Goal: Task Accomplishment & Management: Use online tool/utility

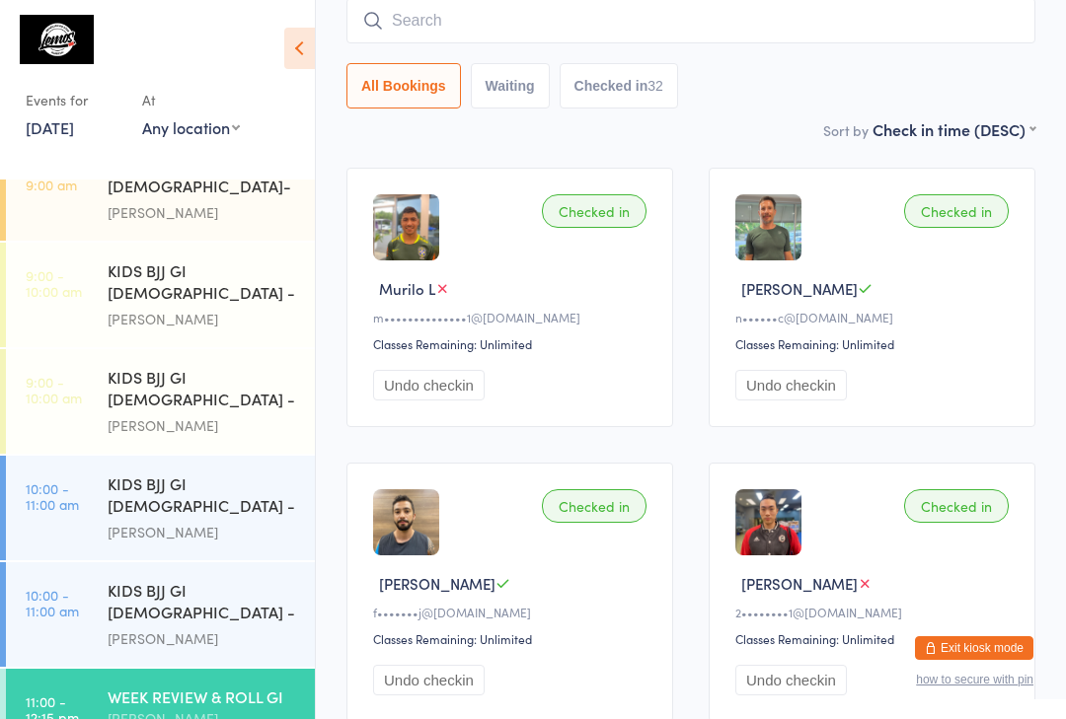
scroll to position [252, 0]
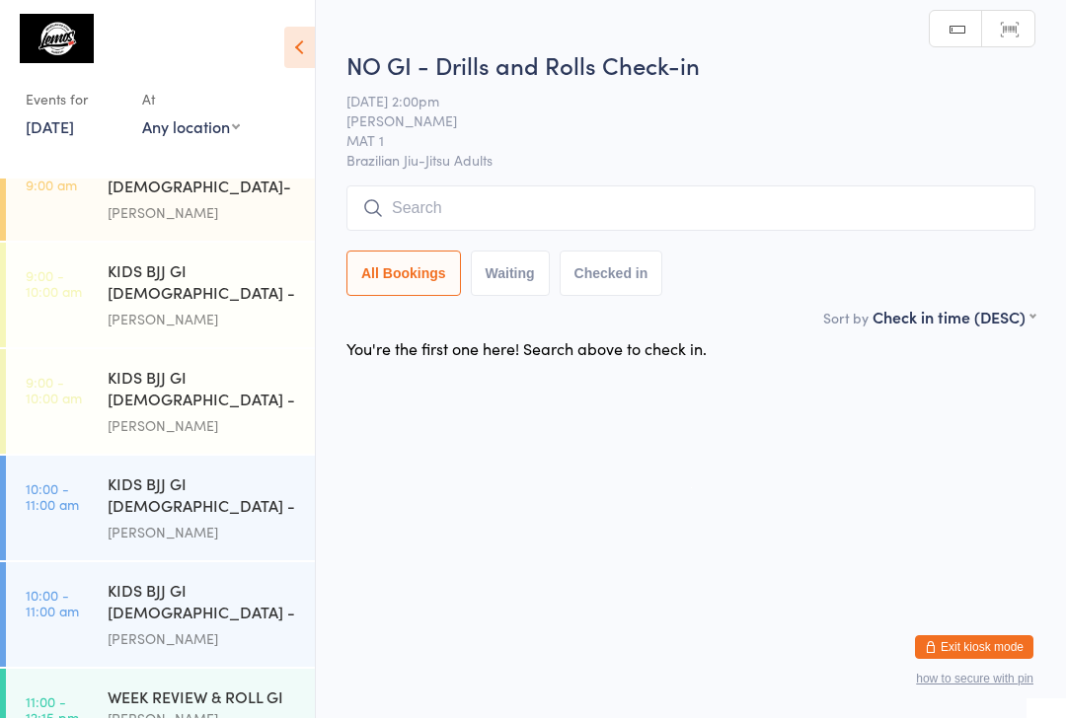
click at [661, 202] on input "search" at bounding box center [690, 208] width 689 height 45
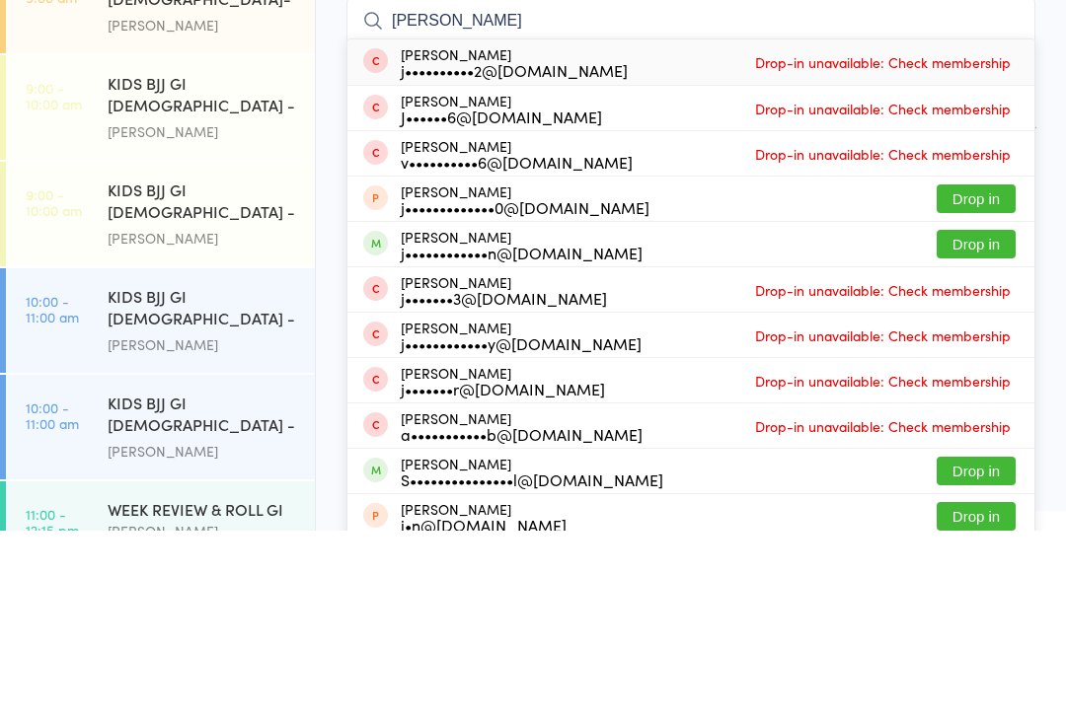
type input "[PERSON_NAME]"
click at [988, 418] on button "Drop in" at bounding box center [975, 432] width 79 height 29
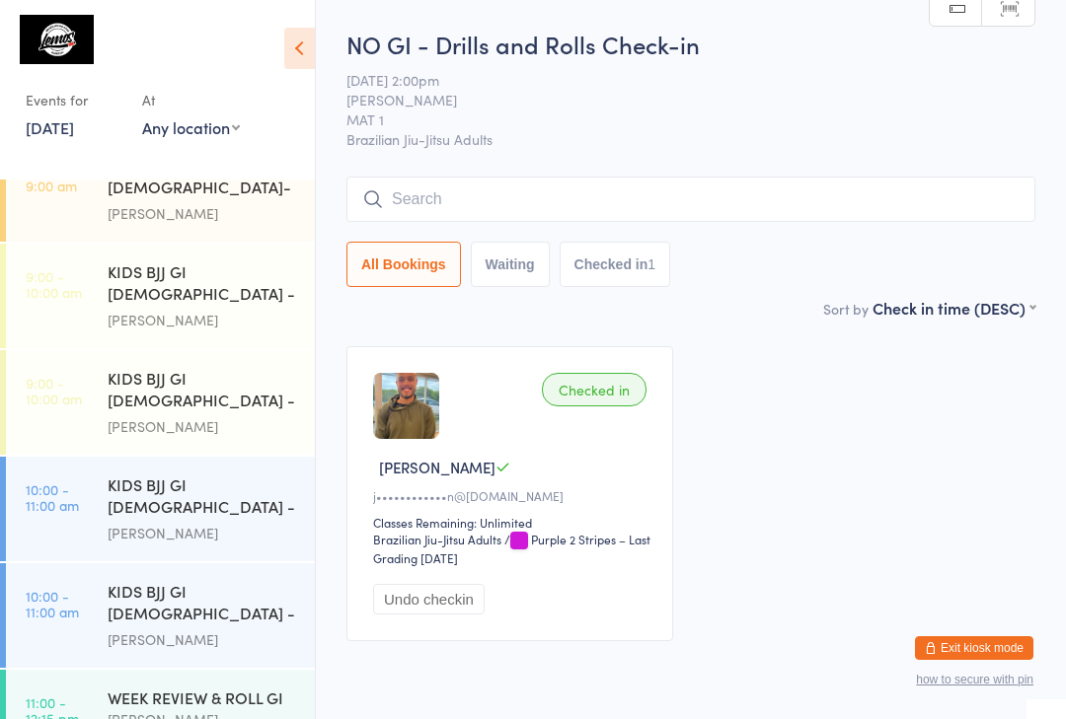
click at [418, 210] on input "search" at bounding box center [690, 199] width 689 height 45
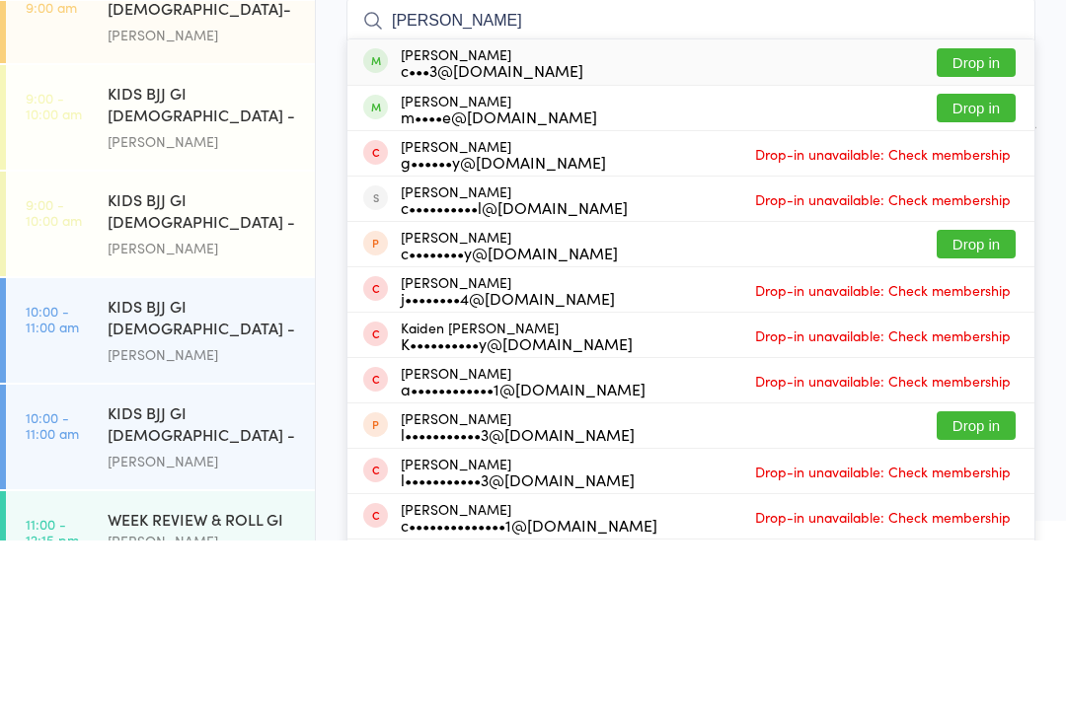
type input "[PERSON_NAME]"
click at [987, 227] on button "Drop in" at bounding box center [975, 241] width 79 height 29
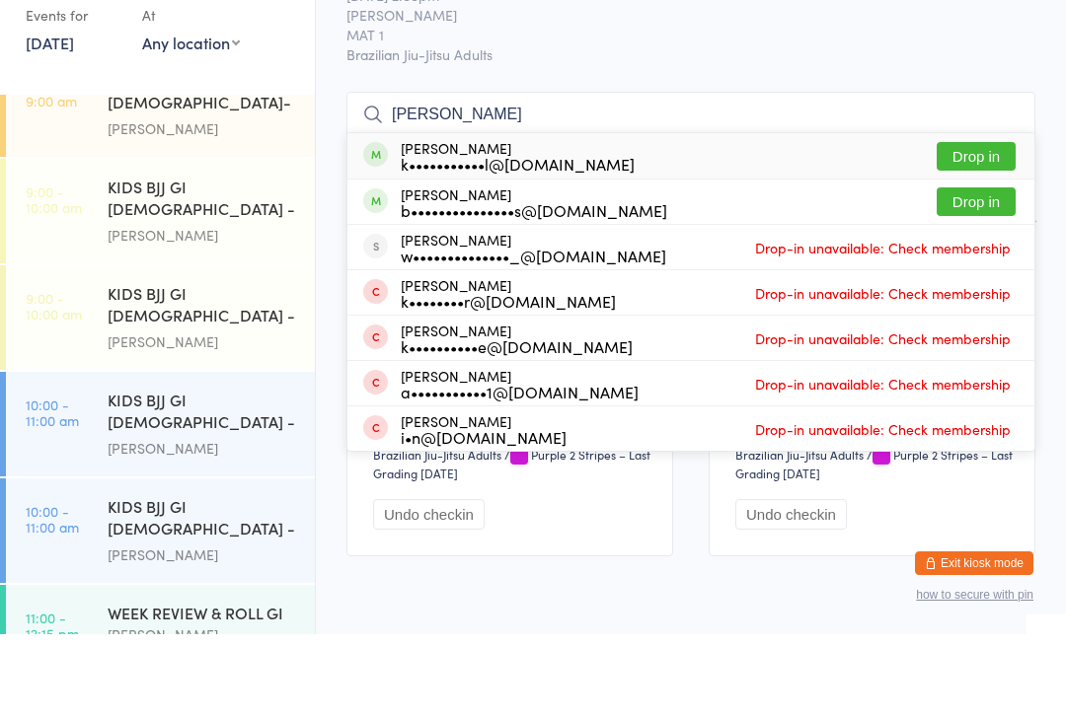
type input "[PERSON_NAME]"
click at [967, 227] on button "Drop in" at bounding box center [975, 241] width 79 height 29
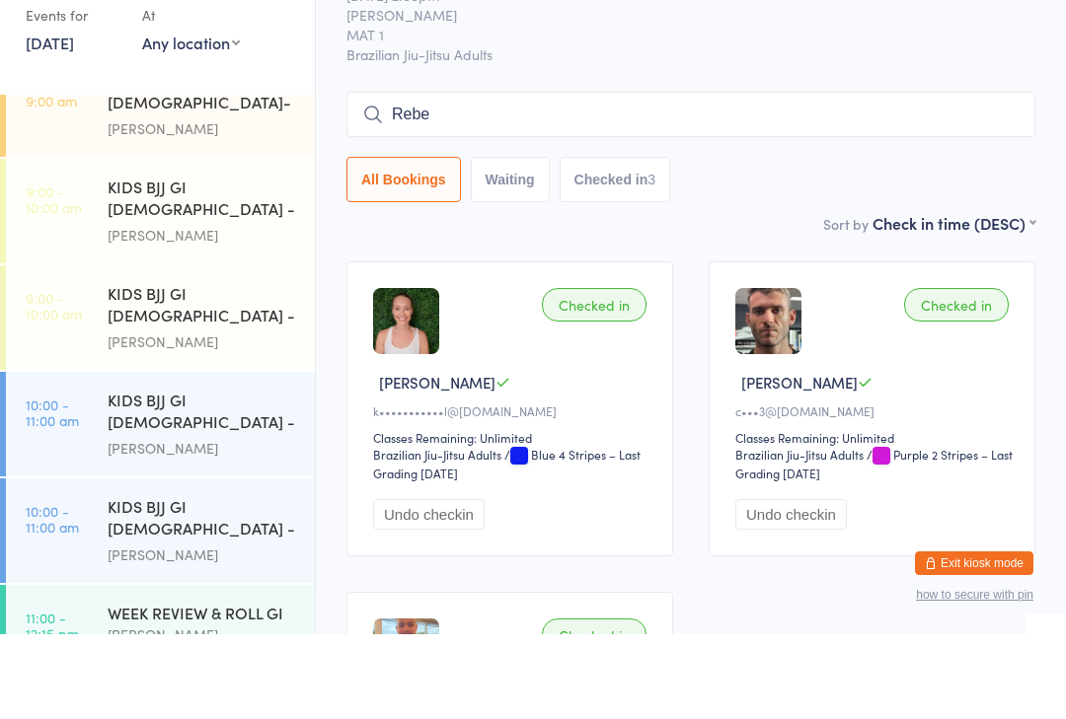
type input "Rebe"
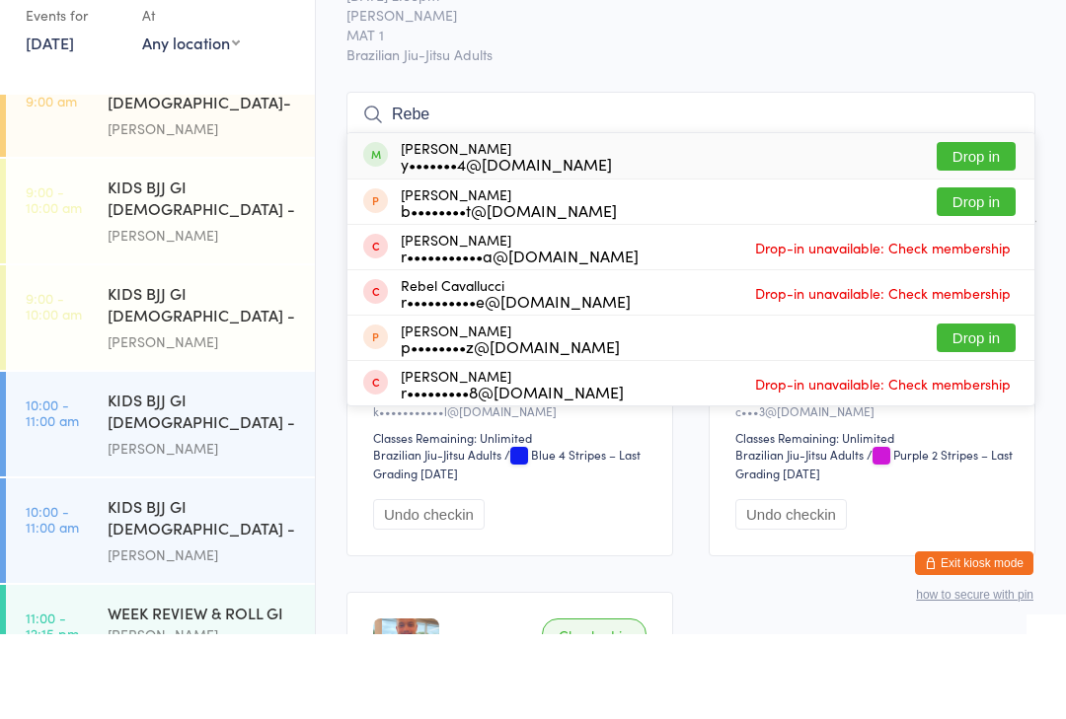
click at [993, 227] on button "Drop in" at bounding box center [975, 241] width 79 height 29
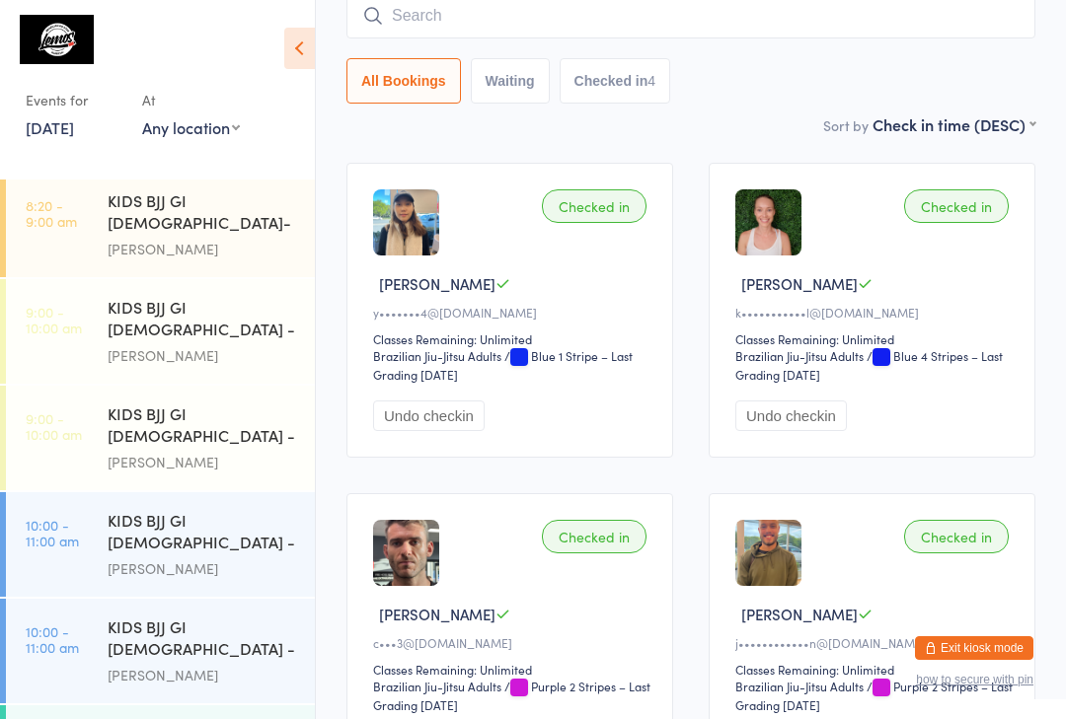
scroll to position [387, 0]
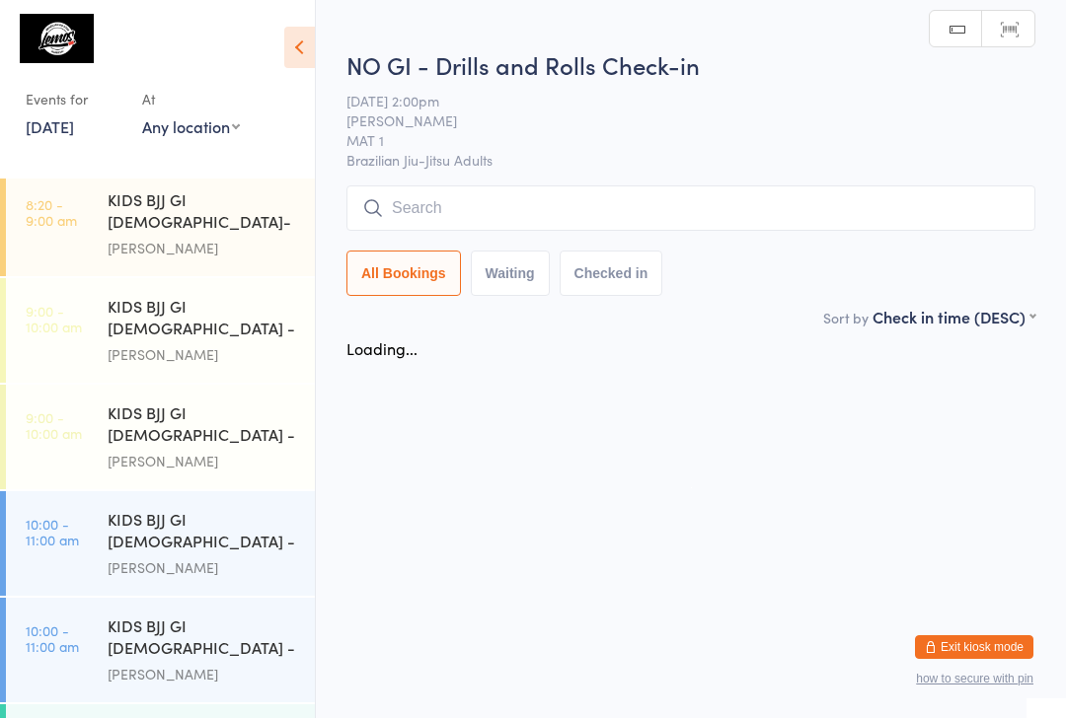
scroll to position [1, 0]
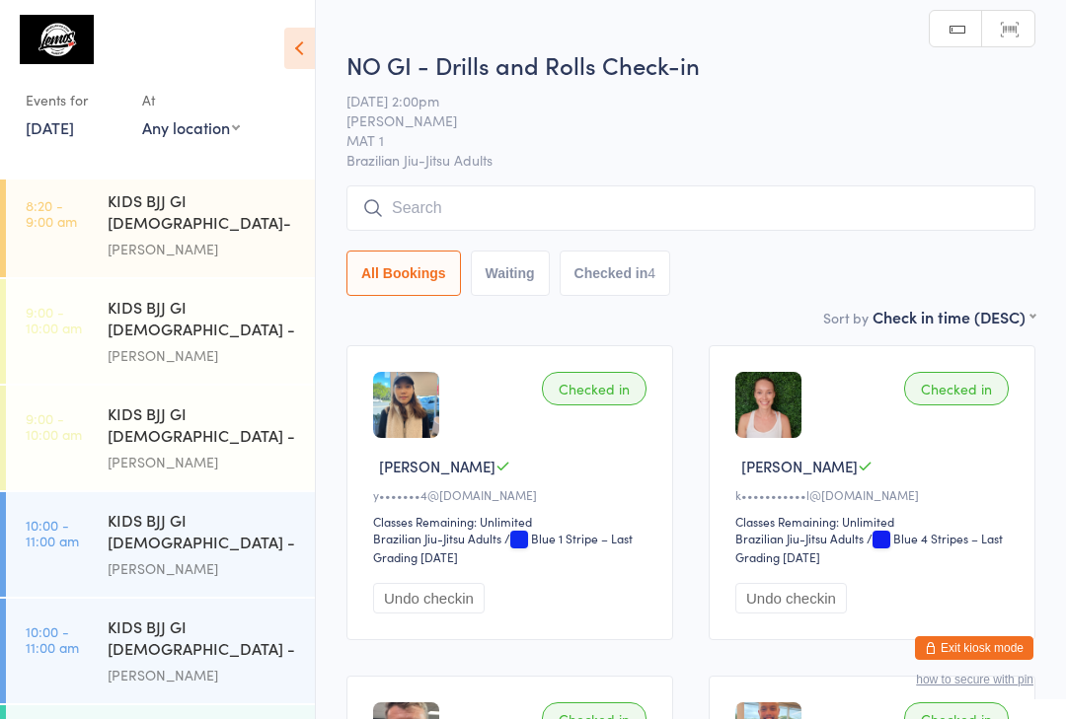
click at [569, 223] on input "search" at bounding box center [690, 207] width 689 height 45
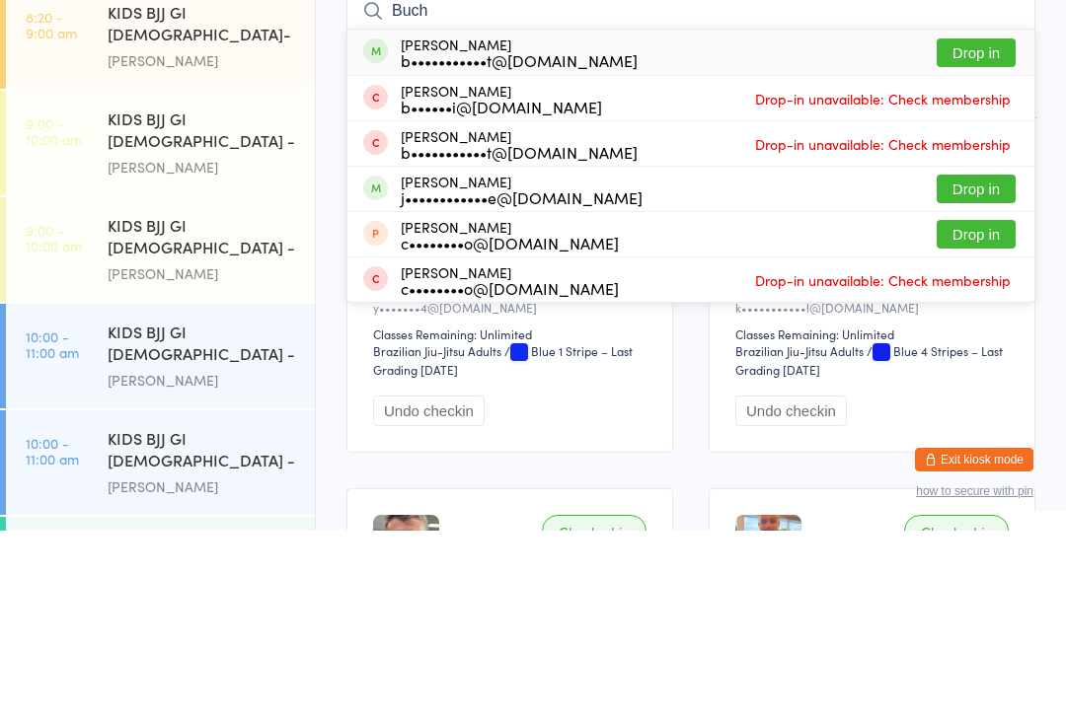
type input "Buch"
click at [996, 264] on div "[PERSON_NAME] b••••••i@[DOMAIN_NAME] Drop-in unavailable: Check membership" at bounding box center [690, 286] width 687 height 44
type input "Buch"
click at [994, 227] on button "Drop in" at bounding box center [975, 241] width 79 height 29
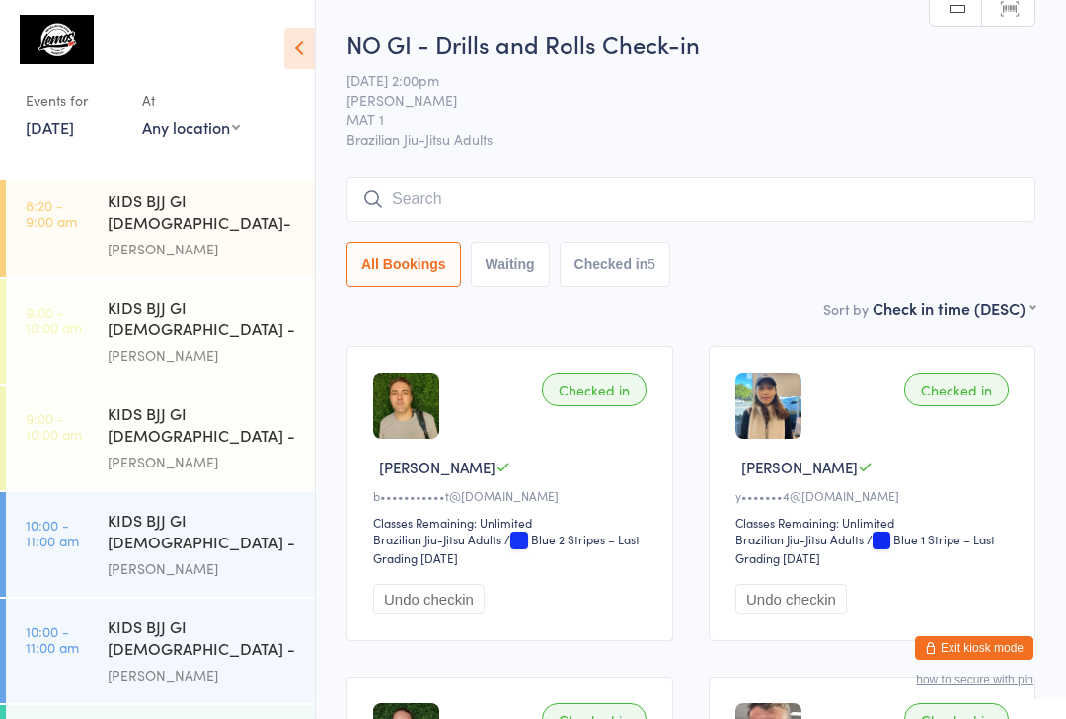
click at [446, 204] on input "search" at bounding box center [690, 199] width 689 height 45
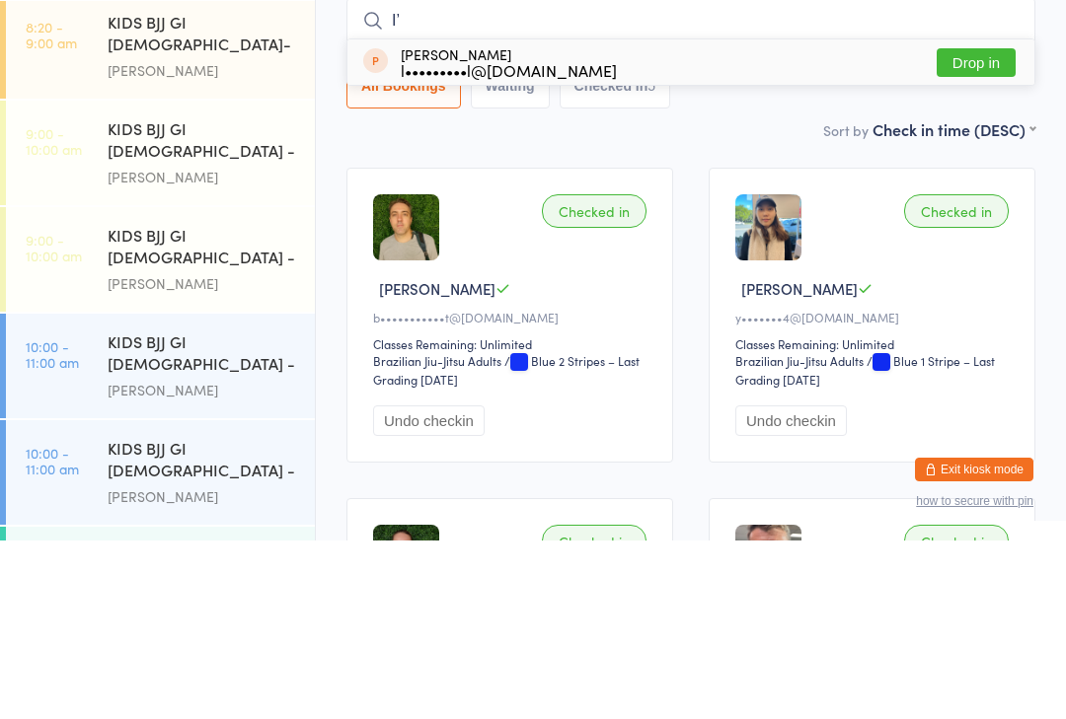
type input "I"
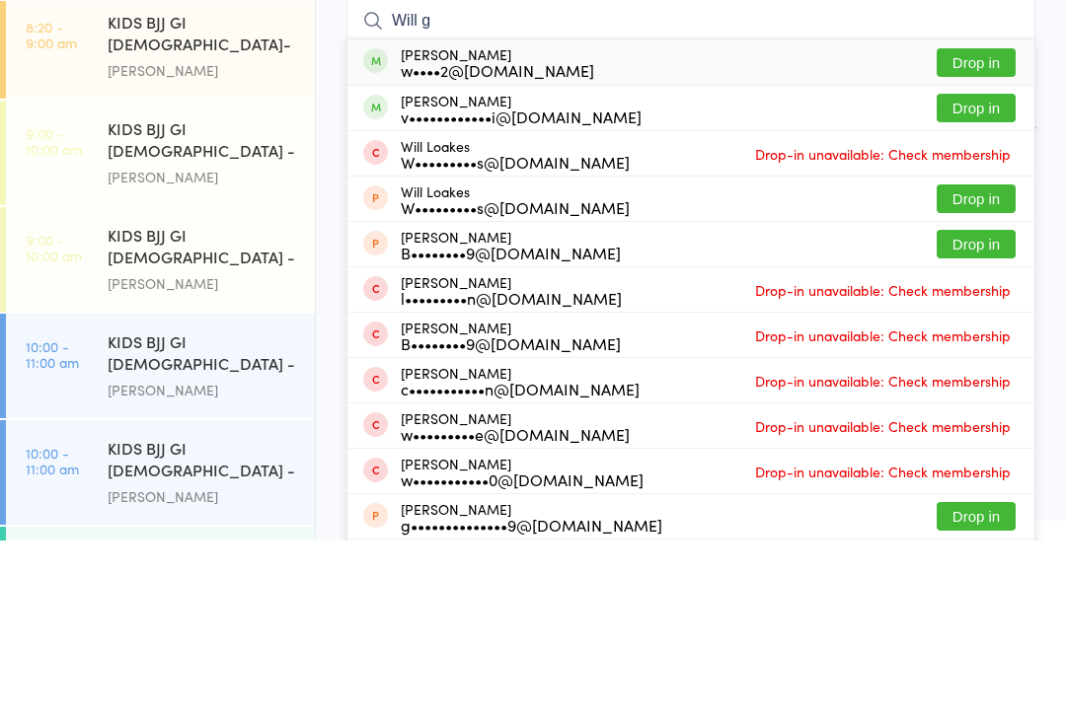
type input "Will g"
click at [967, 227] on button "Drop in" at bounding box center [975, 241] width 79 height 29
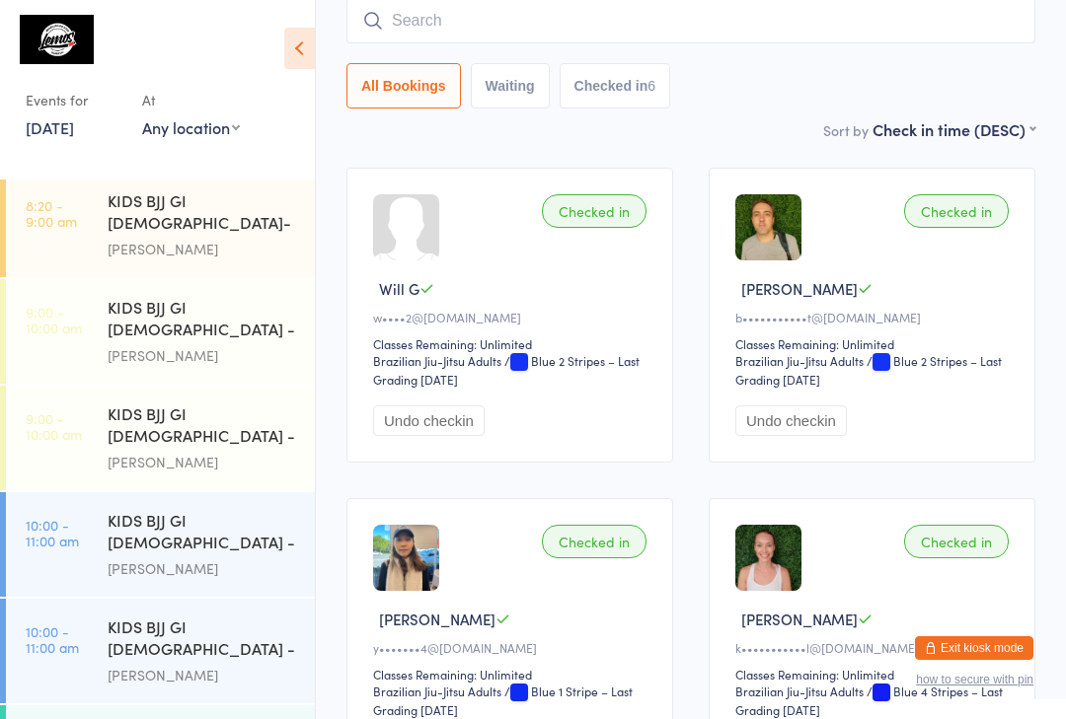
click at [892, 25] on input "search" at bounding box center [690, 20] width 689 height 45
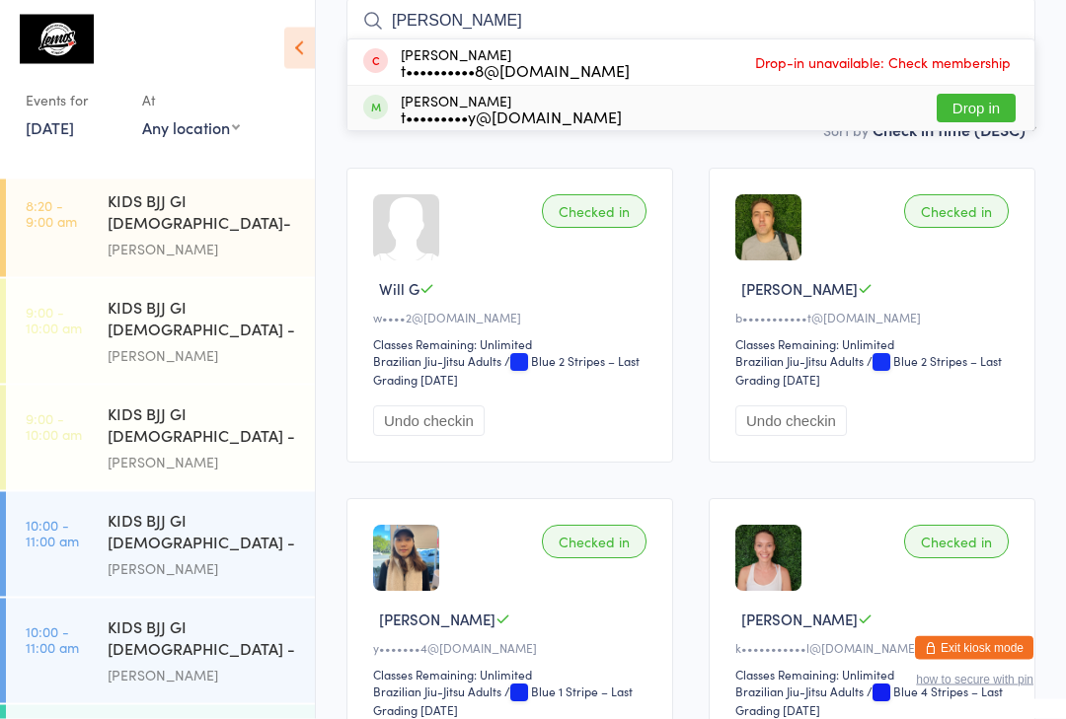
type input "[PERSON_NAME]"
click at [576, 107] on div "[PERSON_NAME] Fraullen t•••••••••y@[DOMAIN_NAME] Drop in" at bounding box center [690, 109] width 687 height 44
